Goal: Task Accomplishment & Management: Complete application form

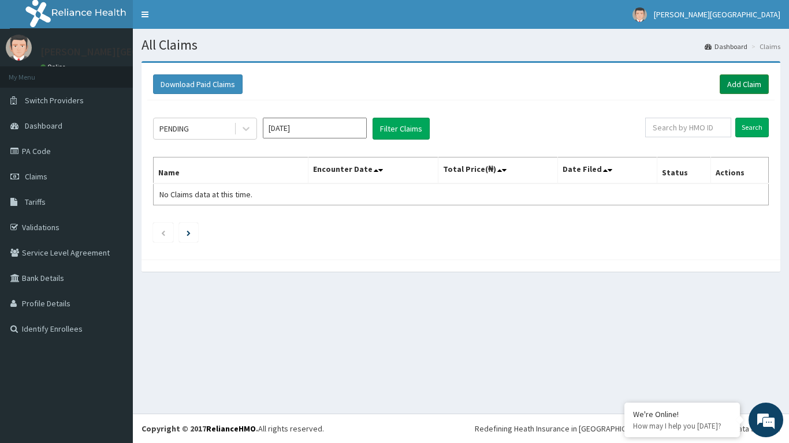
click at [730, 80] on link "Add Claim" at bounding box center [743, 84] width 49 height 20
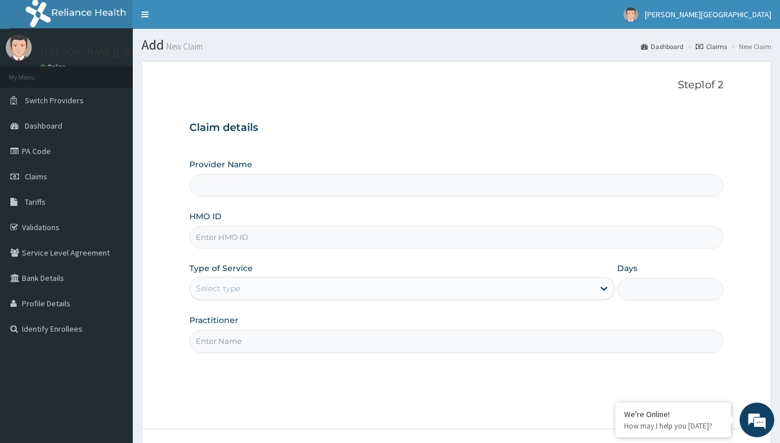
click at [376, 248] on input "HMO ID" at bounding box center [456, 237] width 535 height 23
type input "[PERSON_NAME][GEOGRAPHIC_DATA]"
type input "ELN/20021/A"
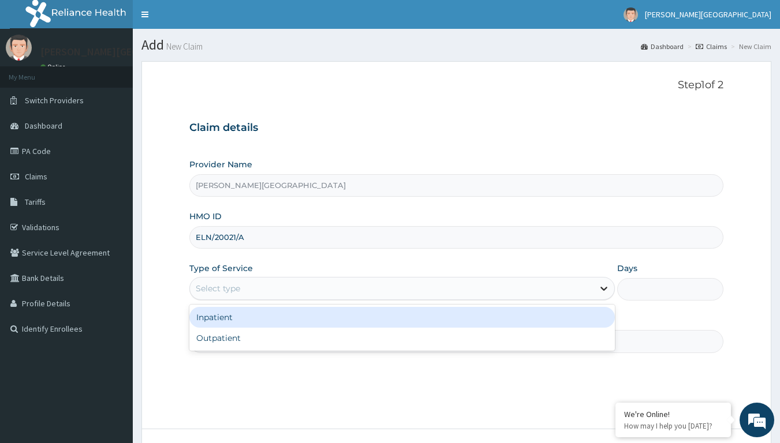
click at [603, 289] on icon at bounding box center [603, 289] width 7 height 4
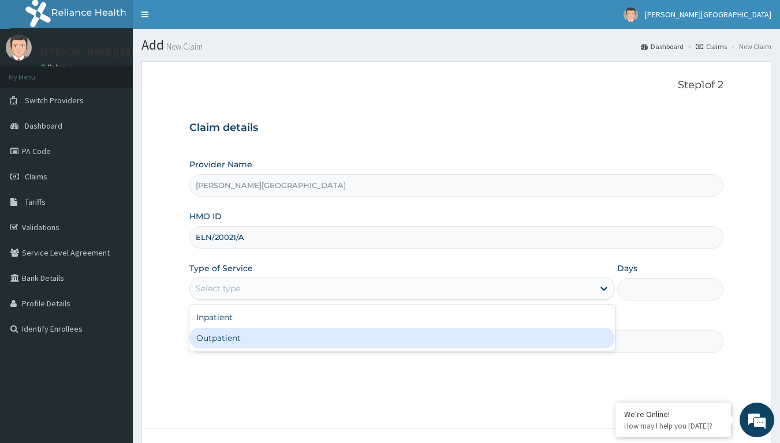
click at [553, 338] on div "Outpatient" at bounding box center [401, 338] width 425 height 21
type input "1"
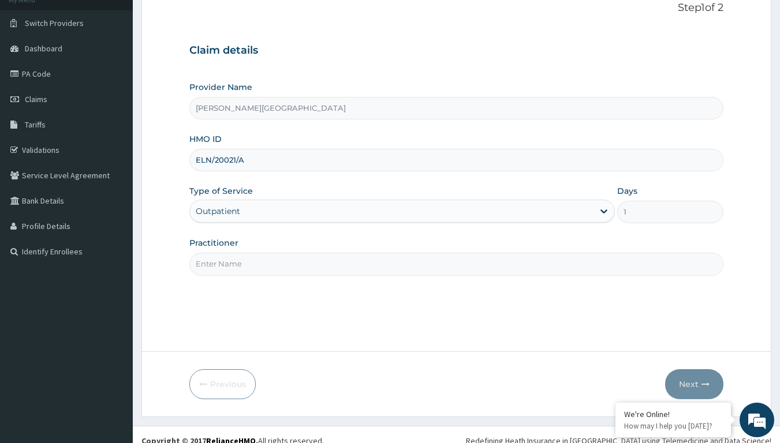
scroll to position [89, 0]
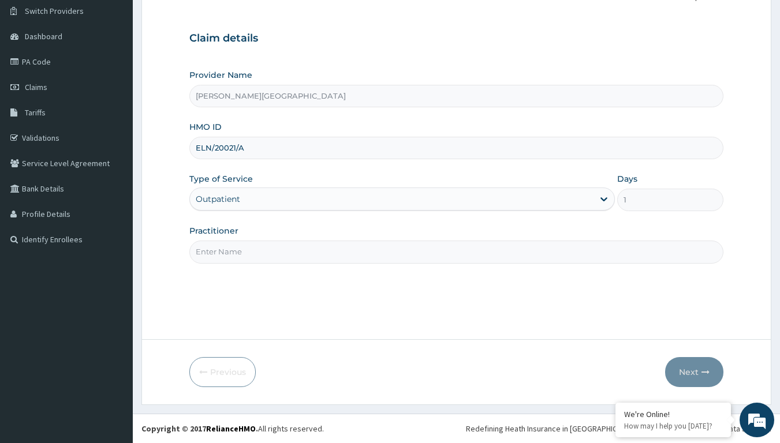
click at [332, 242] on input "Practitioner" at bounding box center [456, 252] width 535 height 23
type input "DR PAT"
click at [686, 363] on button "Next" at bounding box center [694, 372] width 58 height 30
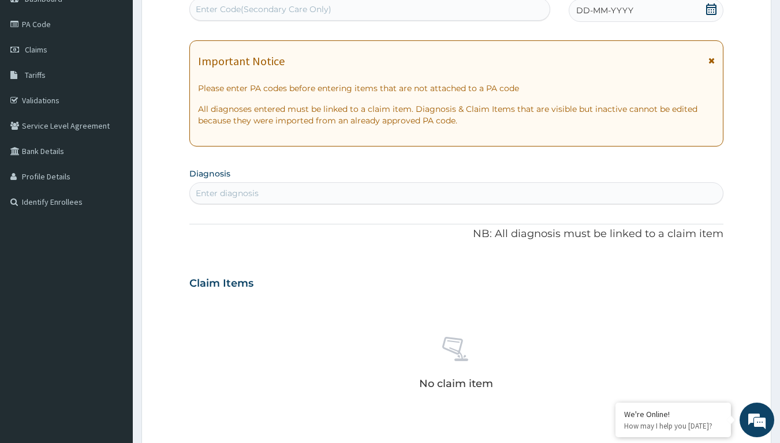
scroll to position [147, 0]
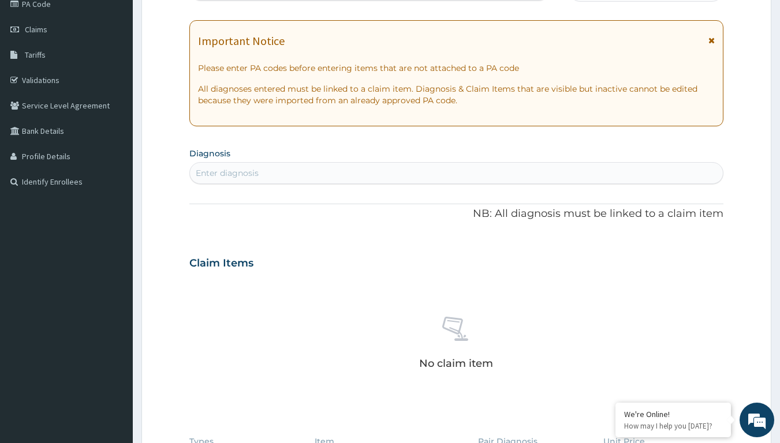
click at [372, 175] on div "Enter diagnosis" at bounding box center [456, 173] width 533 height 18
click at [371, 176] on div "Enter diagnosis" at bounding box center [456, 173] width 533 height 18
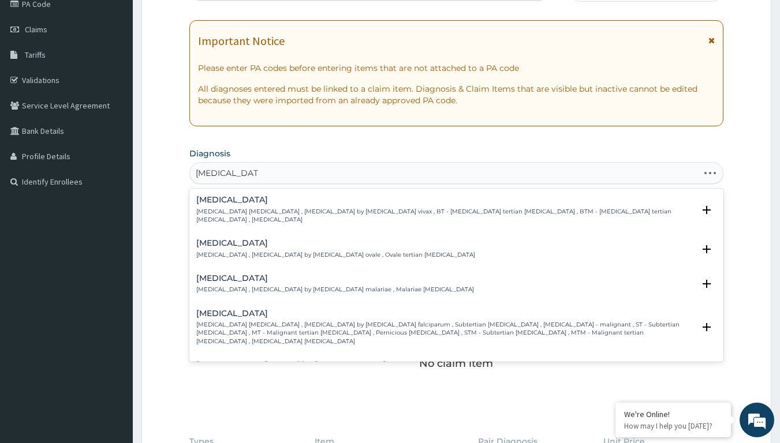
type input "plasmodium fal"
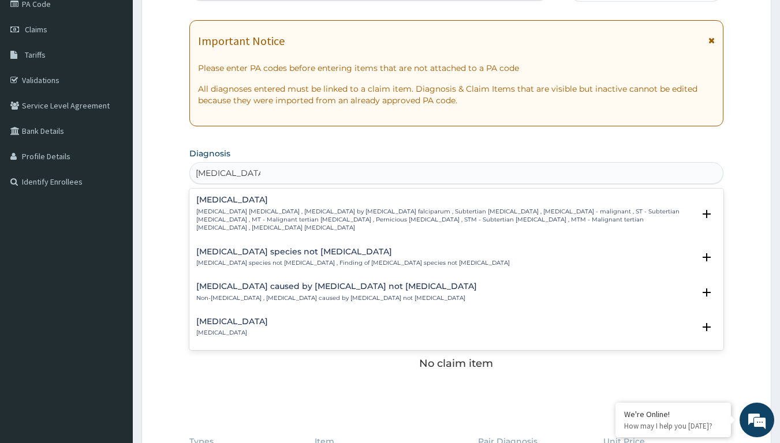
click at [282, 214] on p "Falciparum malaria , Malignant tertian malaria , Malaria by Plasmodium falcipar…" at bounding box center [445, 220] width 498 height 25
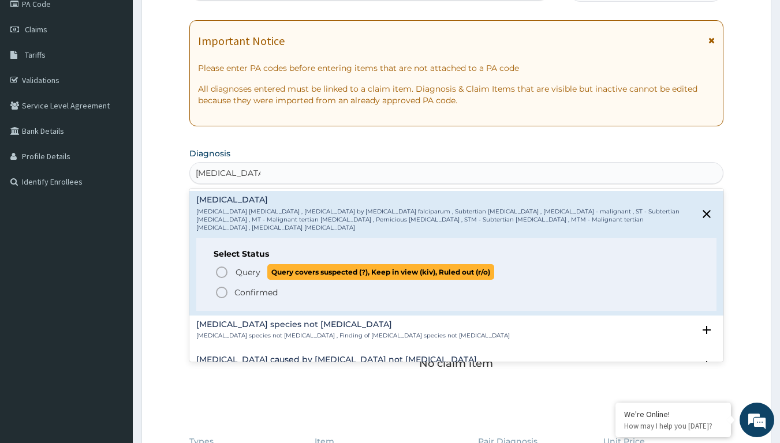
click at [219, 266] on icon "status option query" at bounding box center [222, 273] width 14 height 14
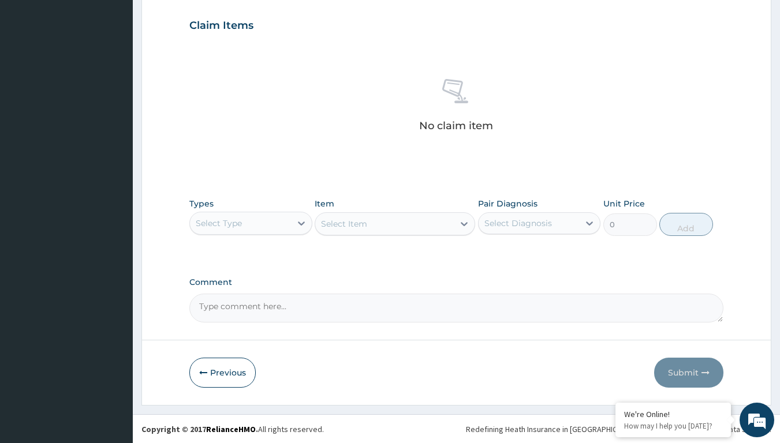
scroll to position [389, 0]
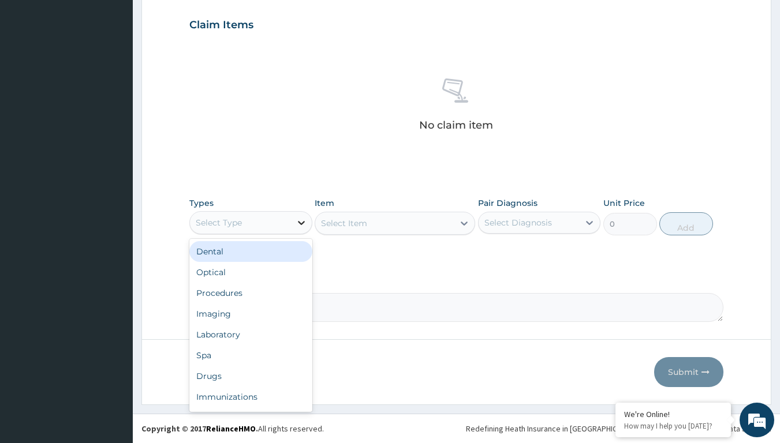
click at [297, 224] on icon at bounding box center [302, 223] width 12 height 12
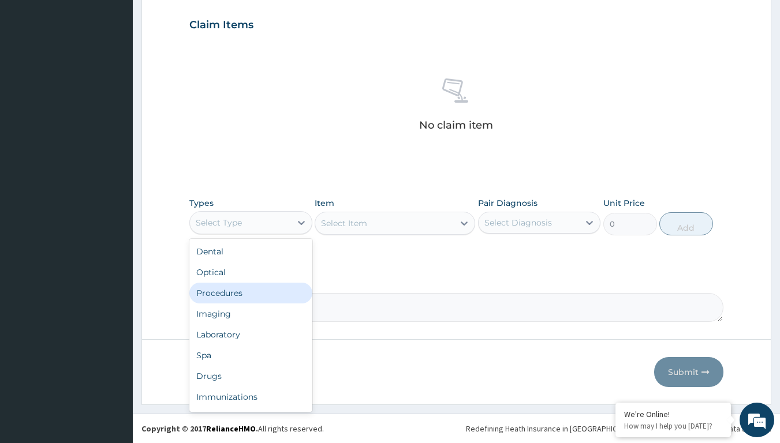
click at [262, 285] on div "Procedures" at bounding box center [250, 293] width 123 height 21
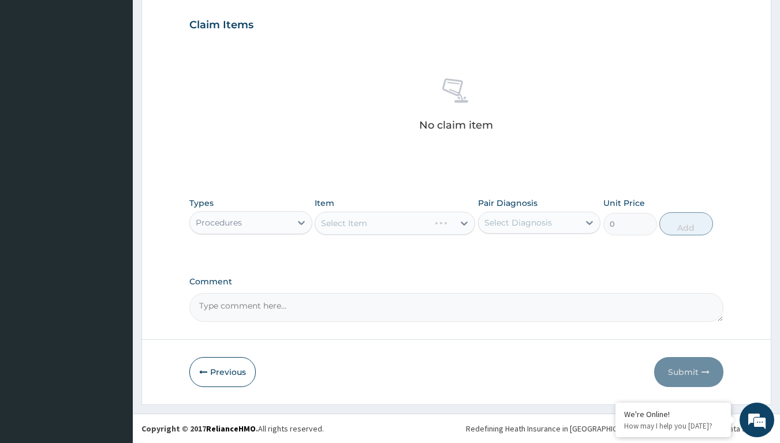
click at [462, 224] on div "Select Item" at bounding box center [395, 223] width 160 height 23
click at [463, 220] on icon at bounding box center [464, 224] width 12 height 12
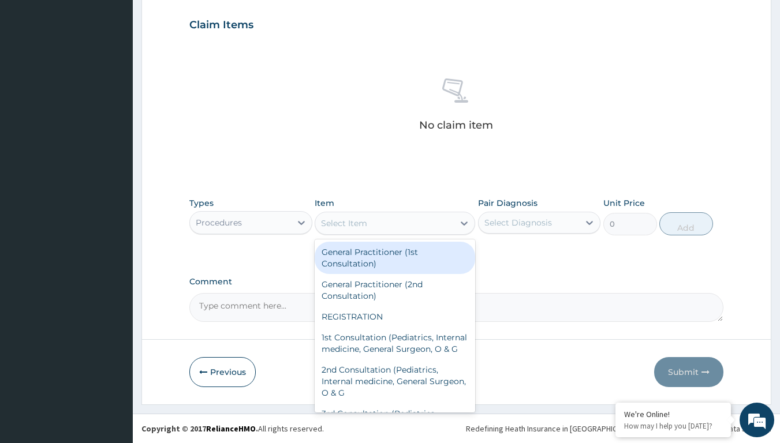
click at [429, 252] on div "General Practitioner (1st Consultation)" at bounding box center [395, 258] width 160 height 32
type input "2500"
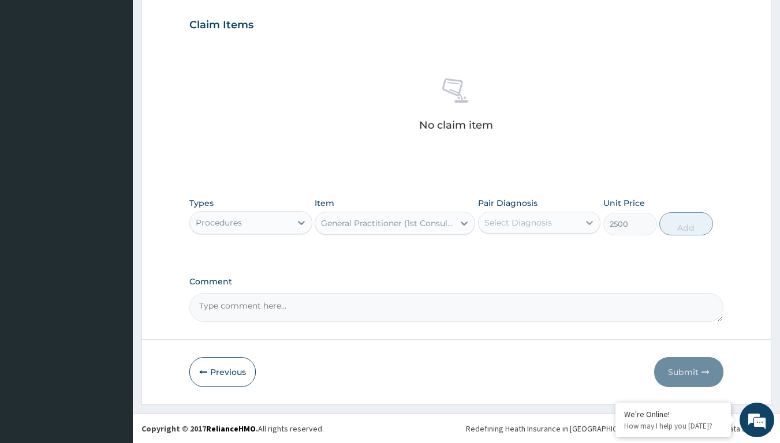
click at [586, 220] on icon at bounding box center [590, 223] width 12 height 12
click at [485, 249] on input "checkbox" at bounding box center [489, 252] width 8 height 8
checkbox input "true"
click at [199, 369] on icon "button" at bounding box center [203, 372] width 8 height 8
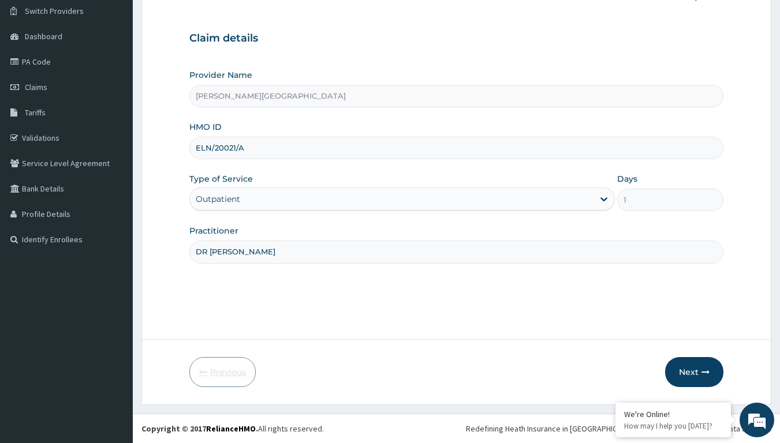
scroll to position [89, 0]
click at [279, 155] on input "ELN/20021/A" at bounding box center [456, 148] width 535 height 23
click at [250, 150] on input "ELN/20021/Ax" at bounding box center [456, 148] width 535 height 23
type input "E"
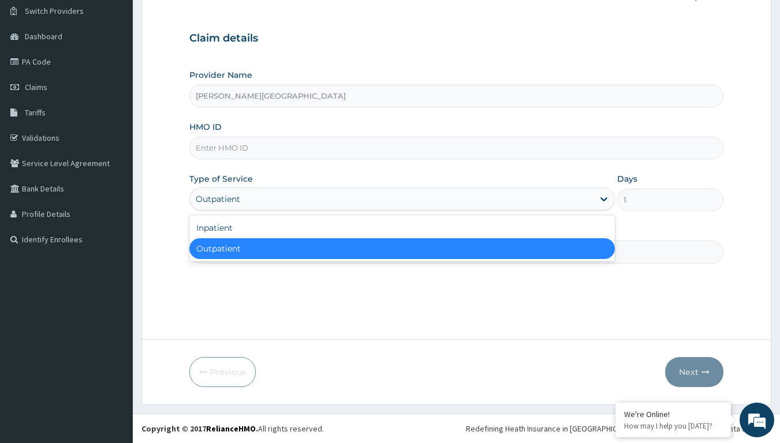
click at [345, 198] on div "Outpatient" at bounding box center [392, 199] width 404 height 18
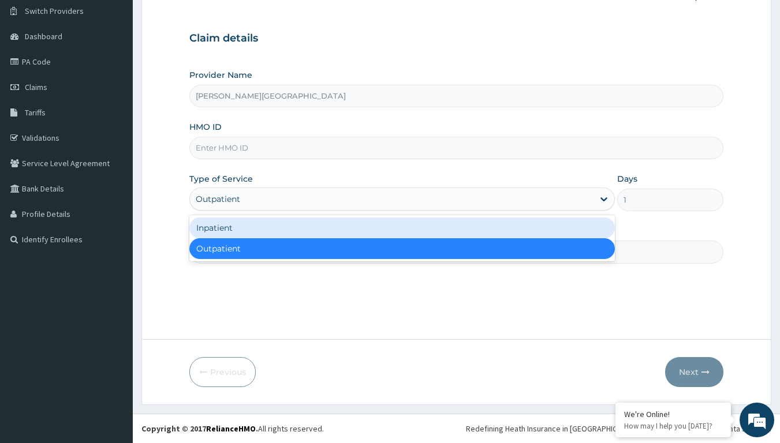
click at [567, 162] on div "Provider Name CHRIST FOUNDATION HOSPITAL HMO ID Type of Service option Inpatien…" at bounding box center [456, 166] width 535 height 194
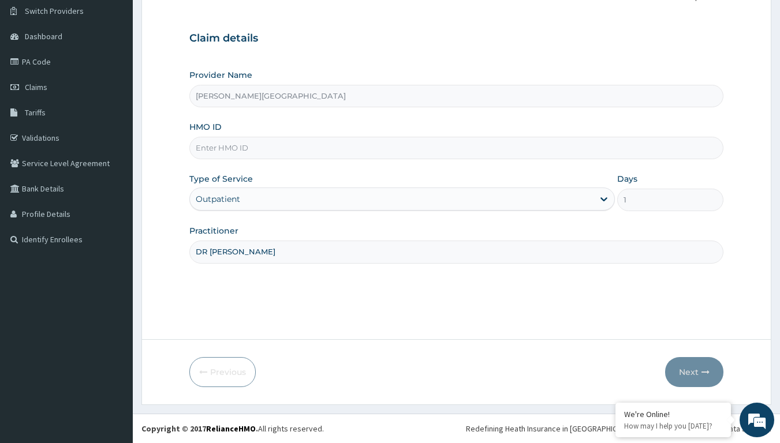
drag, startPoint x: 556, startPoint y: 249, endPoint x: 547, endPoint y: 247, distance: 9.5
click at [555, 249] on input "DR PAT" at bounding box center [456, 252] width 535 height 23
type input "D"
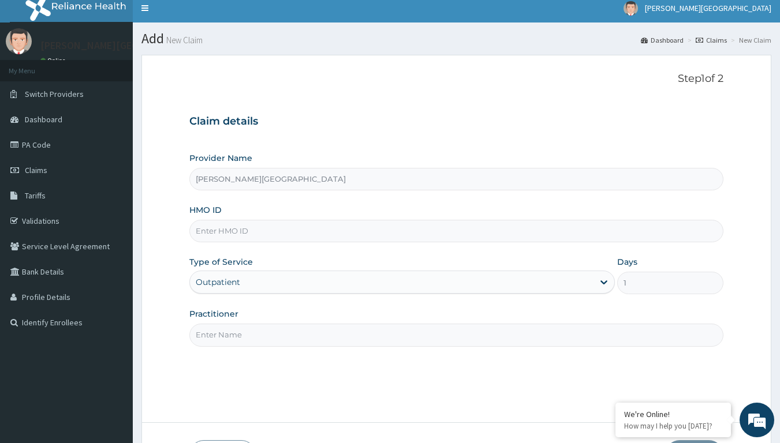
scroll to position [0, 0]
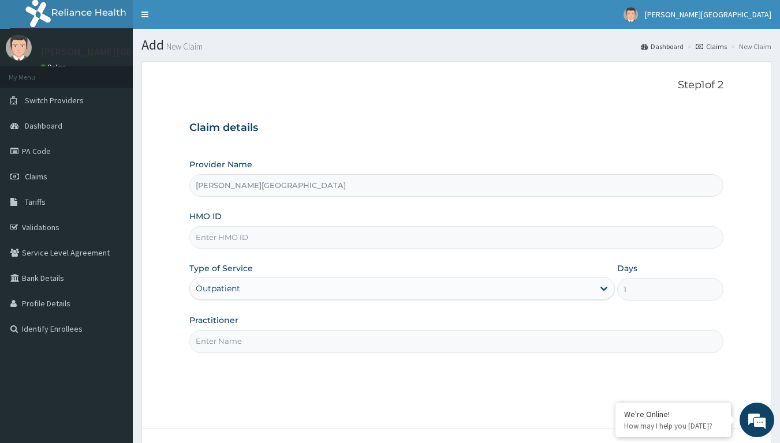
drag, startPoint x: 637, startPoint y: 301, endPoint x: 622, endPoint y: 345, distance: 45.8
click at [623, 346] on input "Practitioner" at bounding box center [456, 341] width 535 height 23
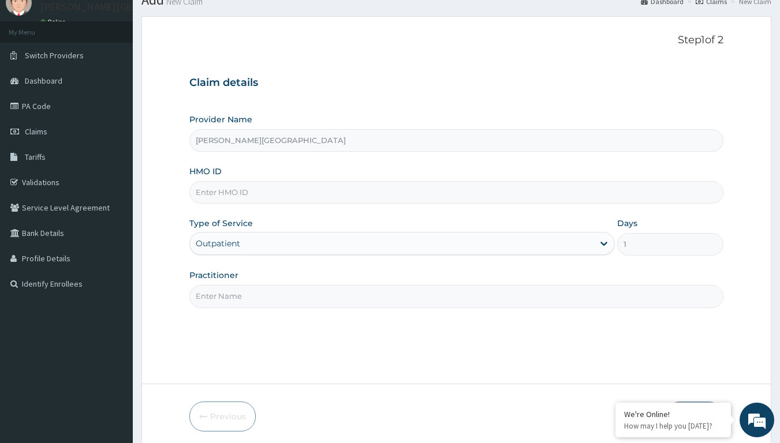
click at [35, 8] on div "R EL Toggle navigation CHRIST FOUNDATION HOSPITAL CHRIST FOUNDATION HOSPITAL - …" at bounding box center [390, 221] width 780 height 533
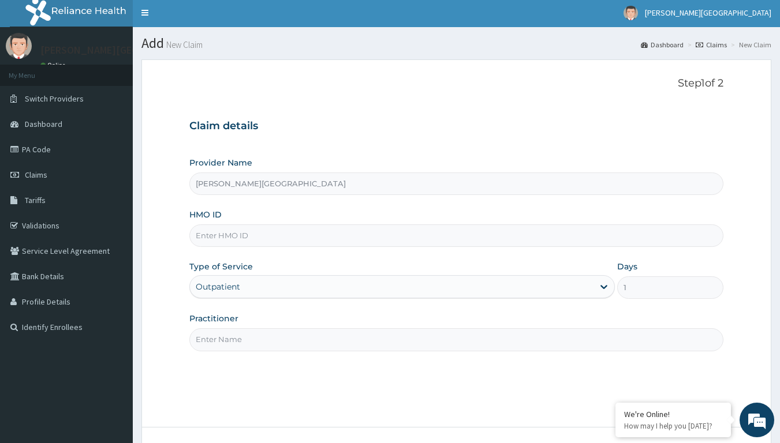
scroll to position [0, 0]
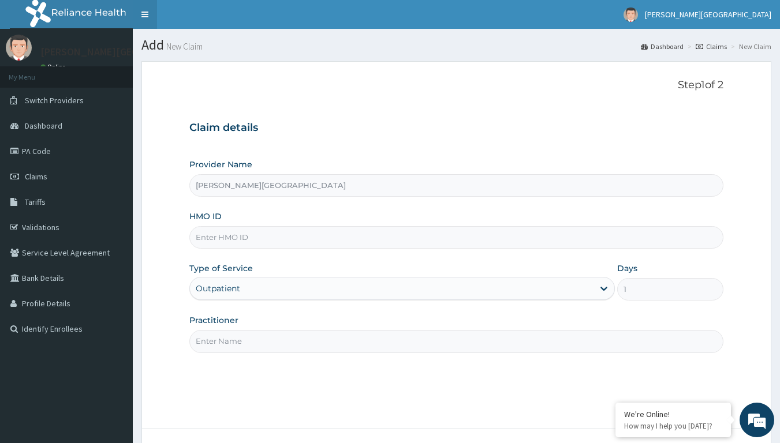
click at [141, 13] on link "Toggle navigation" at bounding box center [145, 14] width 24 height 29
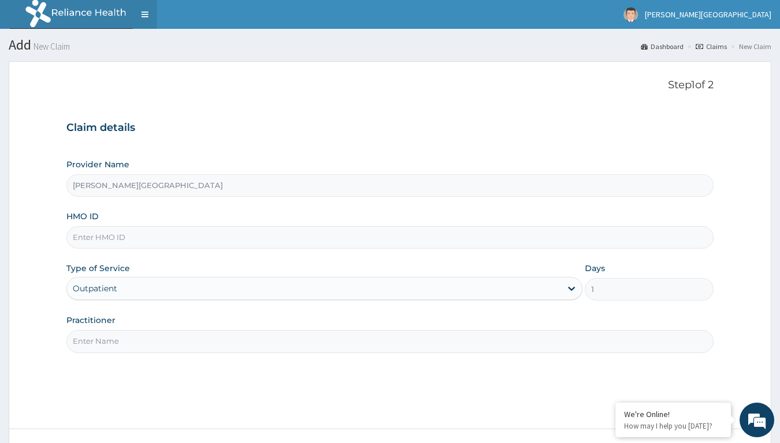
click at [151, 14] on link "Toggle navigation" at bounding box center [145, 14] width 24 height 29
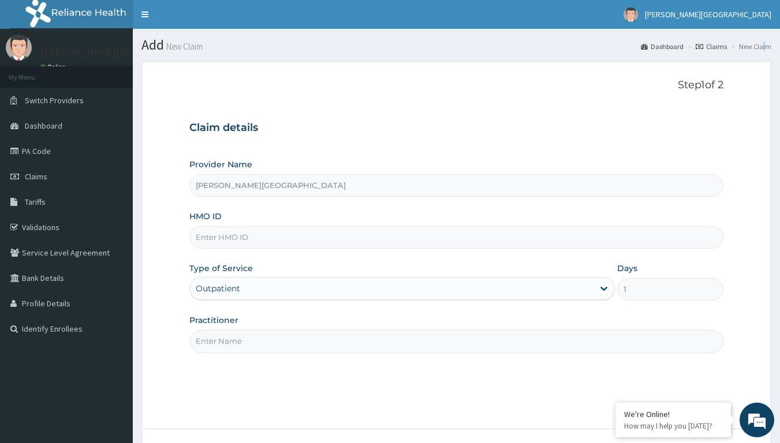
click at [767, 47] on li "New Claim" at bounding box center [749, 47] width 43 height 10
click at [756, 45] on li "New Claim" at bounding box center [749, 47] width 43 height 10
click at [746, 46] on li "New Claim" at bounding box center [749, 47] width 43 height 10
click at [711, 46] on link "Claims" at bounding box center [711, 47] width 31 height 10
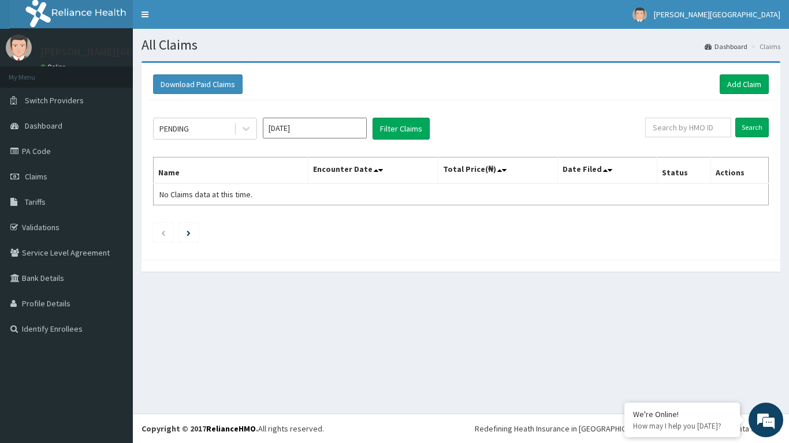
click at [72, 15] on img at bounding box center [82, 14] width 144 height 29
click at [66, 35] on div "[PERSON_NAME][GEOGRAPHIC_DATA] Online" at bounding box center [123, 54] width 182 height 39
click at [99, 5] on img at bounding box center [82, 14] width 144 height 29
click at [116, 8] on img at bounding box center [82, 14] width 144 height 29
click at [137, 10] on link "Toggle navigation" at bounding box center [145, 14] width 24 height 29
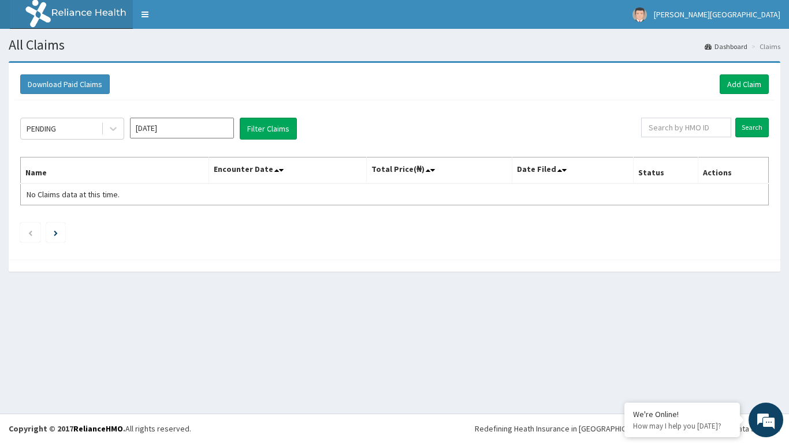
click at [25, 4] on img at bounding box center [82, 14] width 144 height 29
click at [725, 43] on link "Dashboard" at bounding box center [725, 47] width 43 height 10
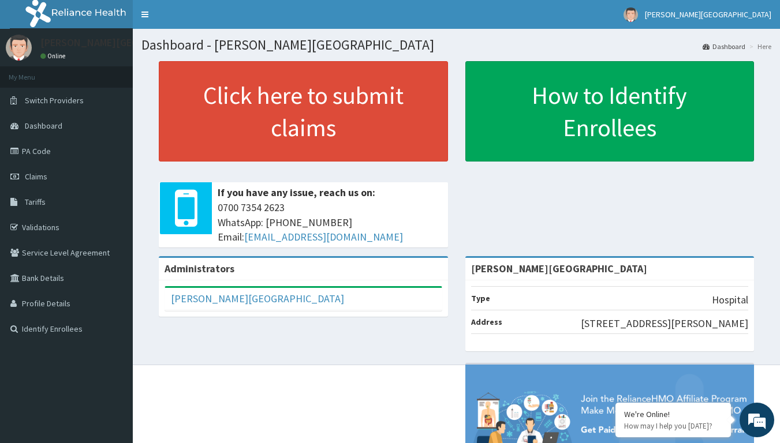
click at [724, 39] on ol "Dashboard Here" at bounding box center [737, 47] width 74 height 18
click at [730, 44] on link "Dashboard" at bounding box center [724, 47] width 43 height 10
click at [483, 439] on img at bounding box center [609, 440] width 289 height 151
